Goal: Information Seeking & Learning: Learn about a topic

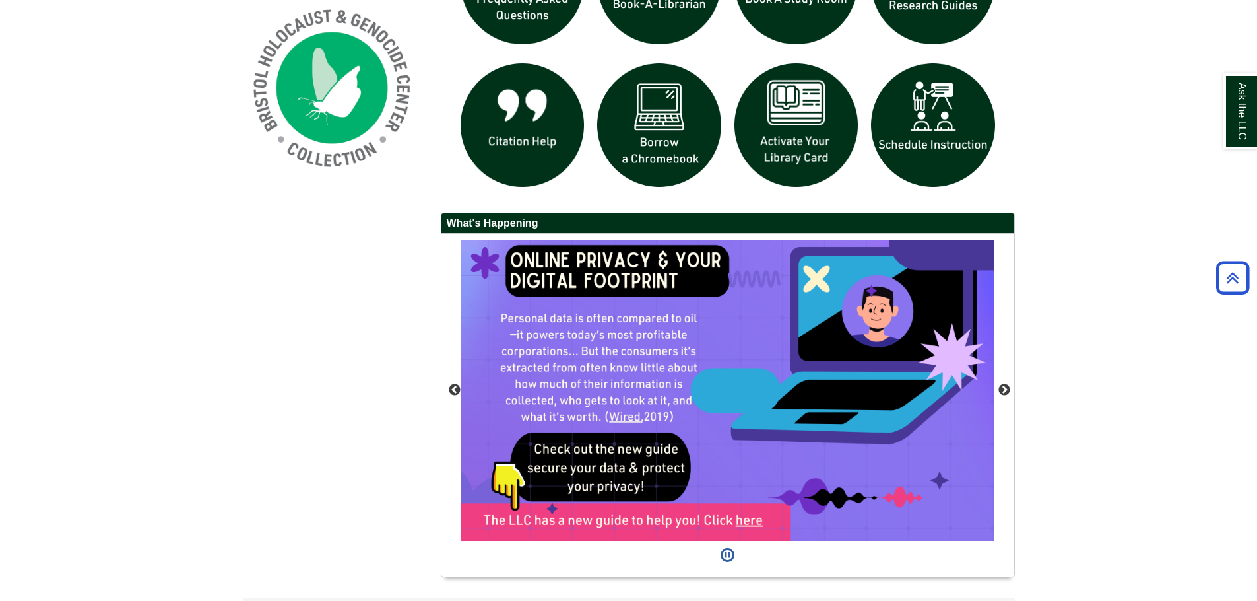
scroll to position [528, 0]
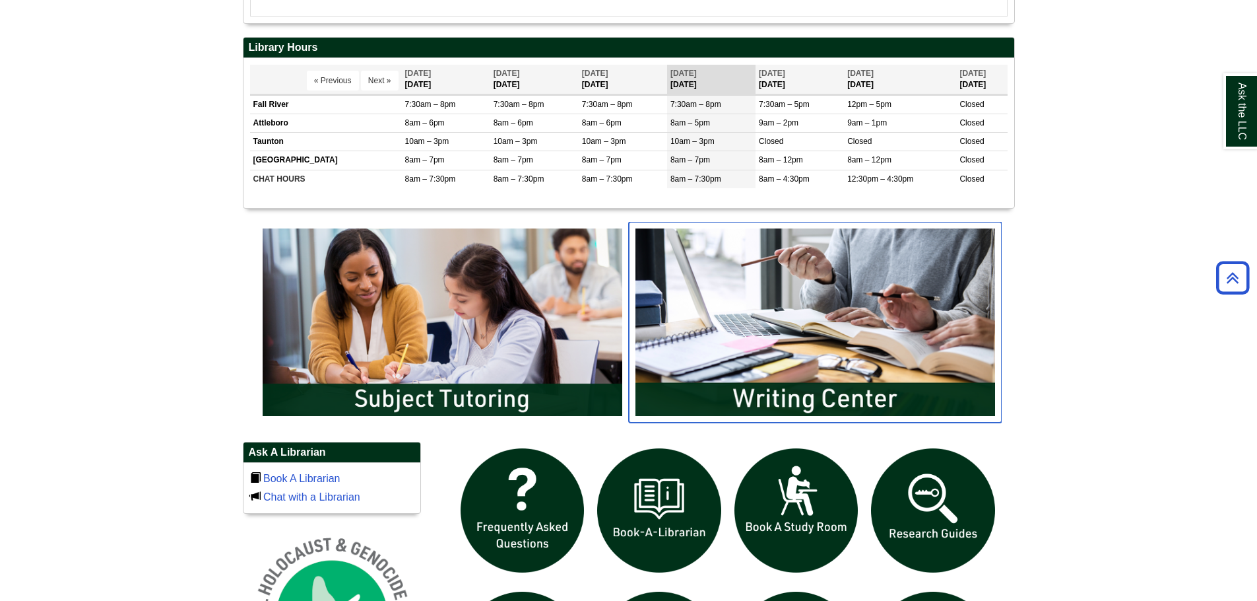
click at [736, 291] on img "slideshow" at bounding box center [815, 322] width 373 height 201
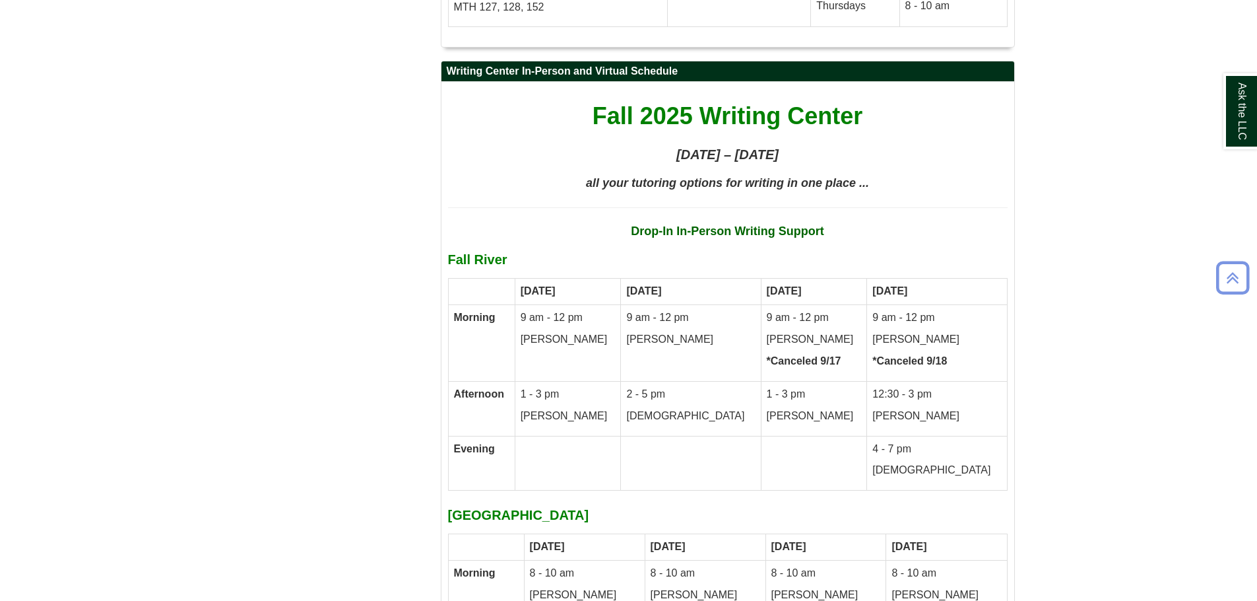
scroll to position [6249, 0]
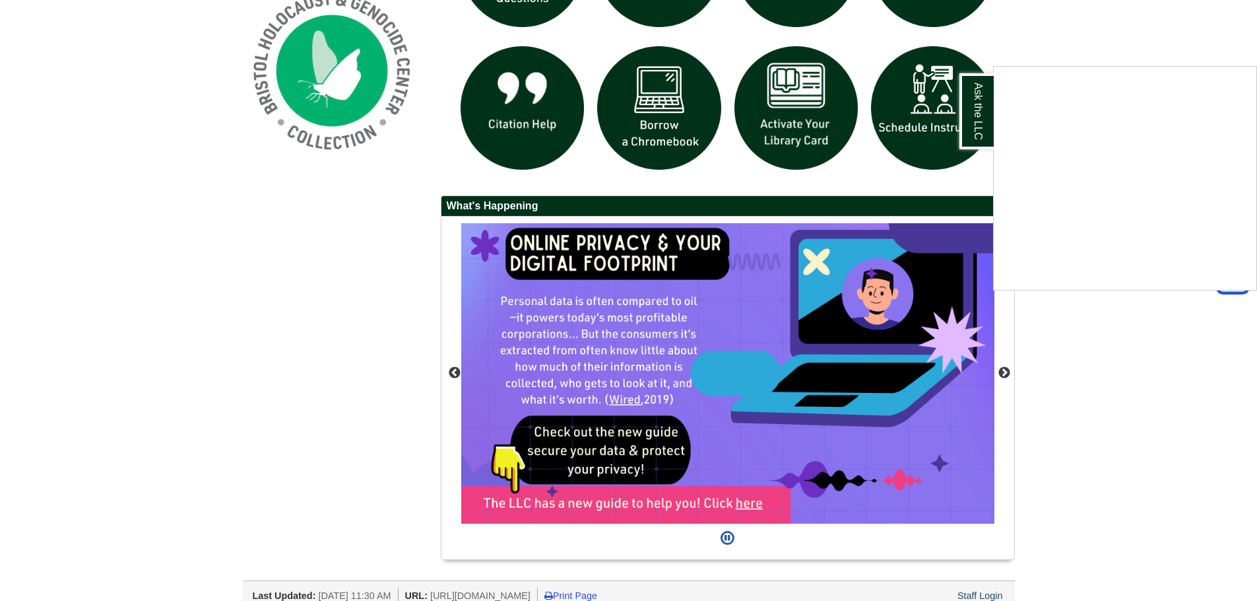
scroll to position [1086, 0]
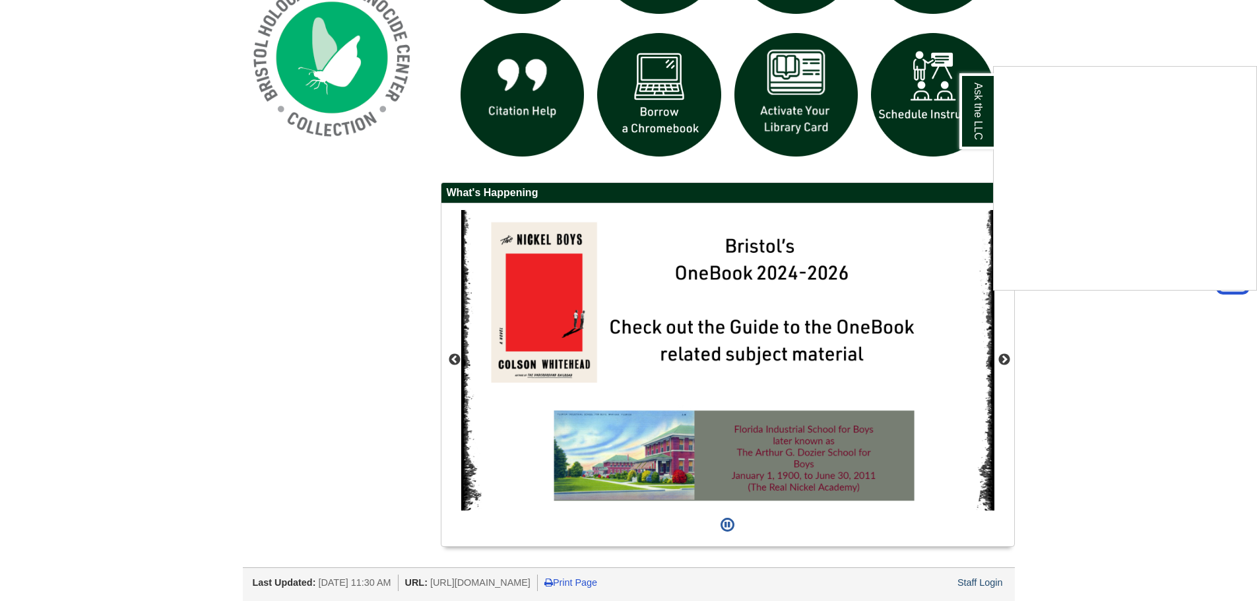
click at [454, 354] on div "Ask the LLC" at bounding box center [628, 300] width 1257 height 601
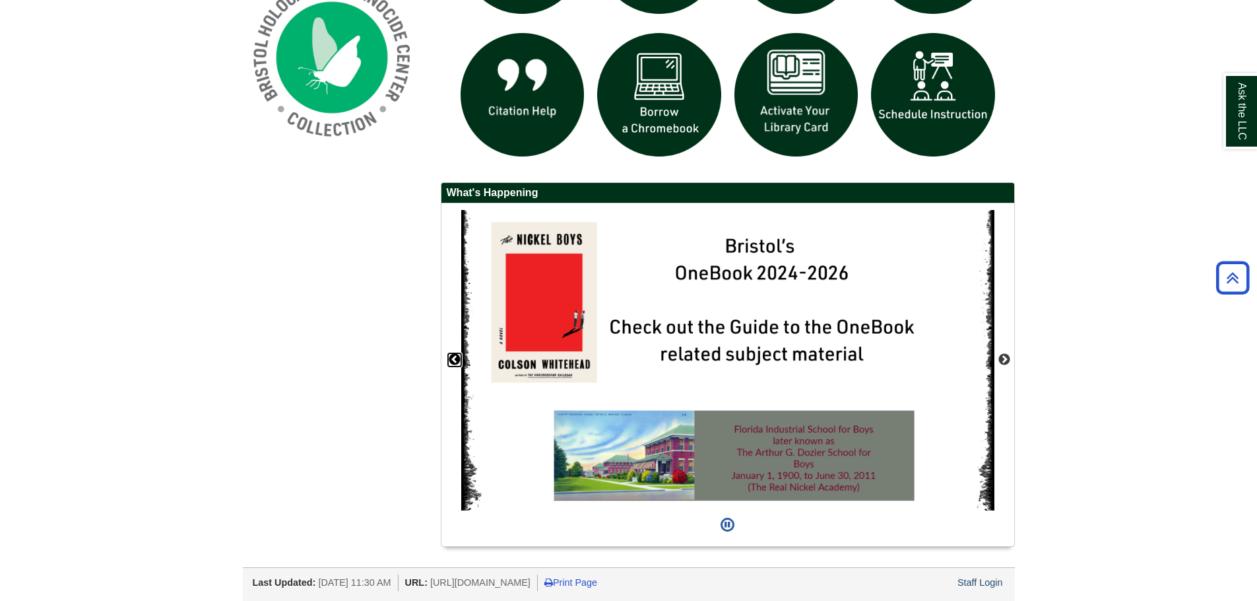
click at [454, 354] on button "Previous" at bounding box center [454, 359] width 13 height 13
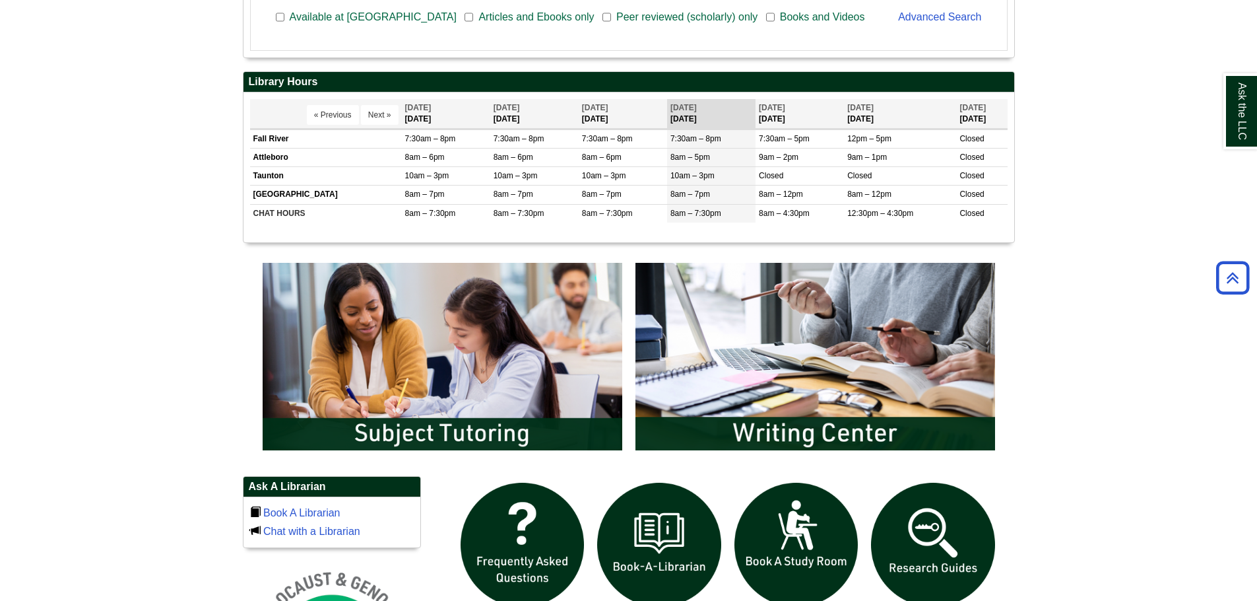
scroll to position [492, 0]
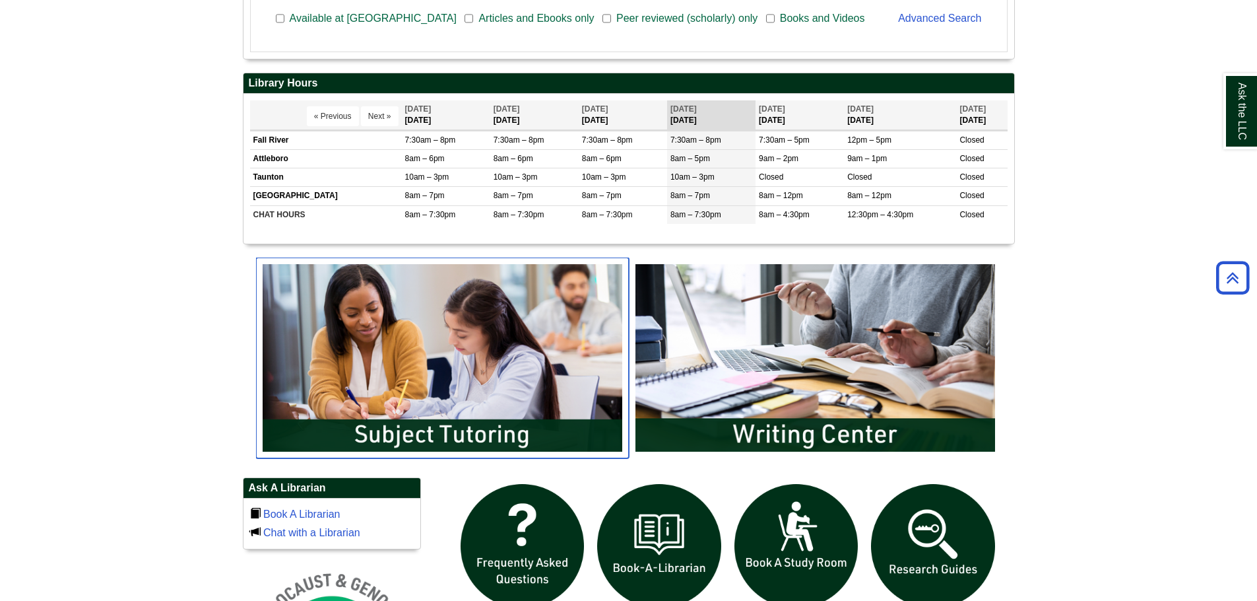
click at [524, 358] on img "slideshow" at bounding box center [442, 357] width 373 height 201
click at [447, 354] on img "slideshow" at bounding box center [442, 357] width 373 height 201
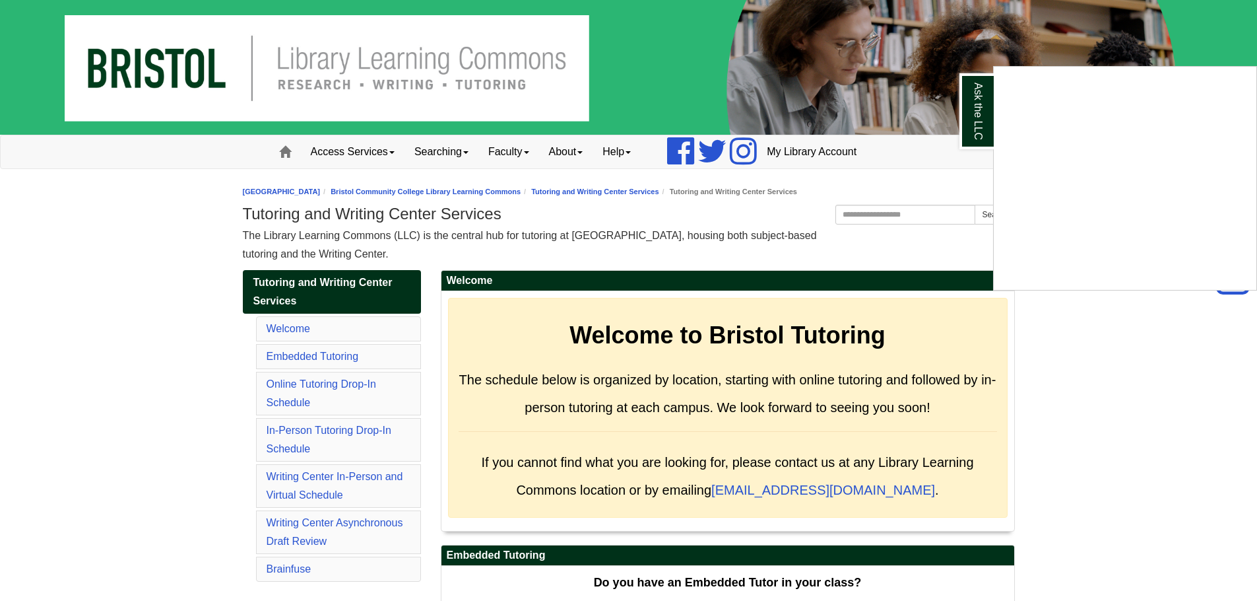
scroll to position [6249, 0]
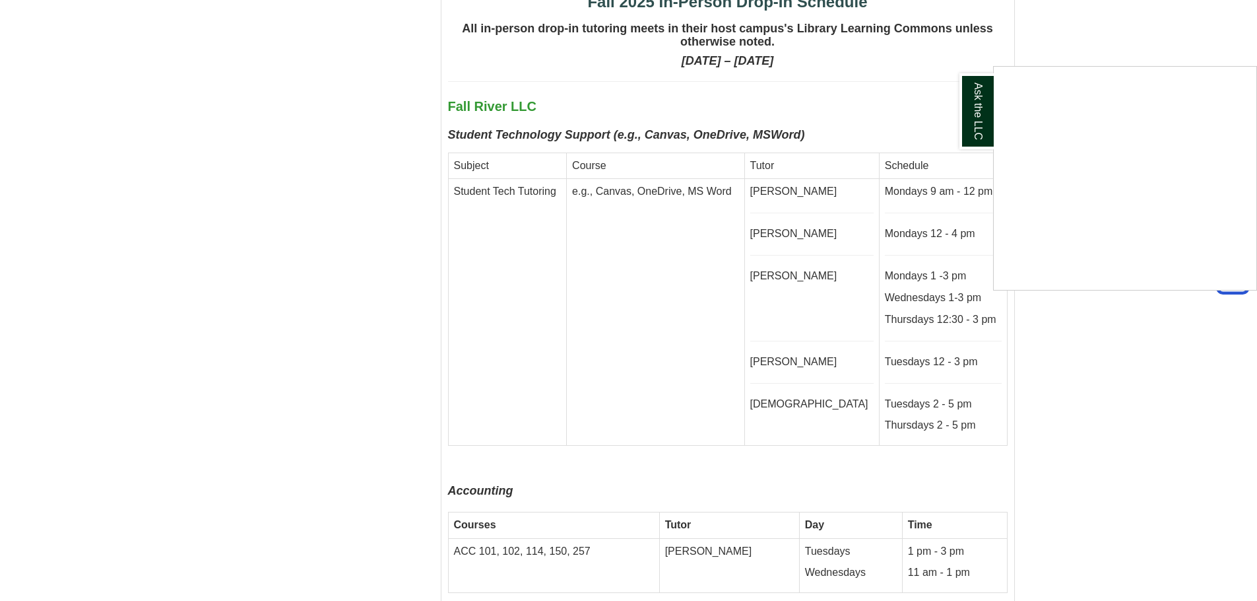
scroll to position [2706, 0]
